Goal: Transaction & Acquisition: Purchase product/service

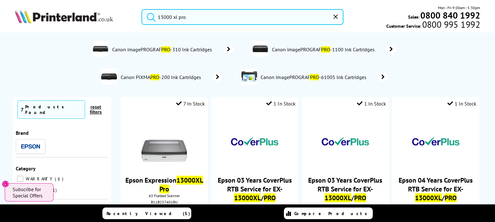
drag, startPoint x: 207, startPoint y: 13, endPoint x: 149, endPoint y: 26, distance: 59.3
click at [149, 26] on div "13000 xl pro Mon - Fri 9:00am - 5:30pm Sales: 0800 840 1992 Customer Service: 0…" at bounding box center [247, 19] width 495 height 28
paste input "4ZB95A#ABU"
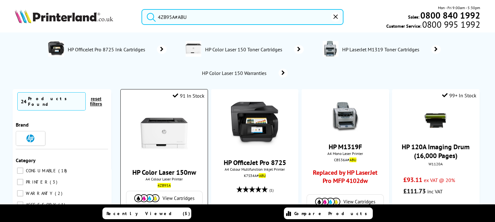
type input "4ZB95A#ABU"
click at [165, 168] on link "HP Color Laser 150nw" at bounding box center [164, 172] width 64 height 9
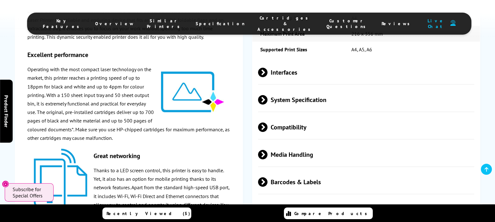
scroll to position [905, 0]
